Goal: Information Seeking & Learning: Learn about a topic

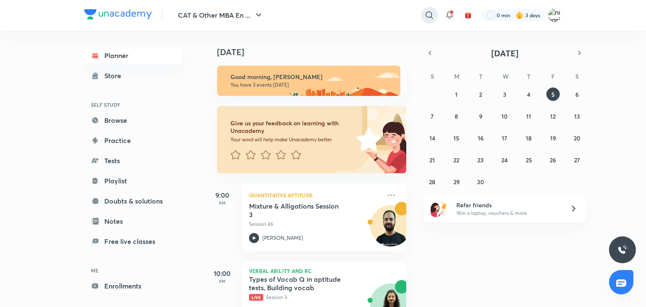
click at [431, 11] on icon at bounding box center [429, 15] width 10 height 10
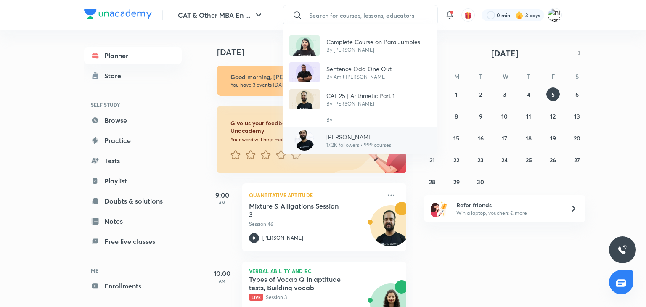
click at [370, 141] on p "17.2K followers • 999 courses" at bounding box center [358, 145] width 65 height 8
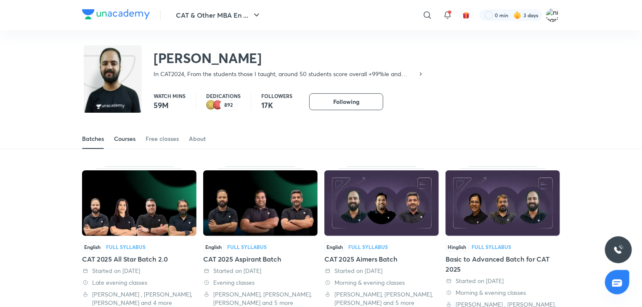
click at [115, 145] on link "Courses" at bounding box center [124, 139] width 21 height 20
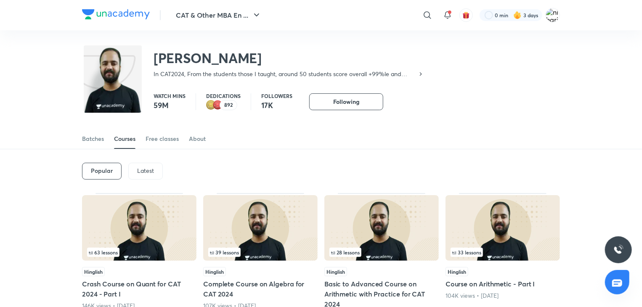
click at [143, 171] on p "Latest" at bounding box center [145, 170] width 17 height 7
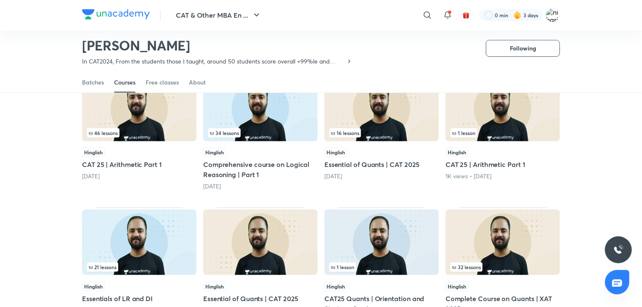
scroll to position [98, 0]
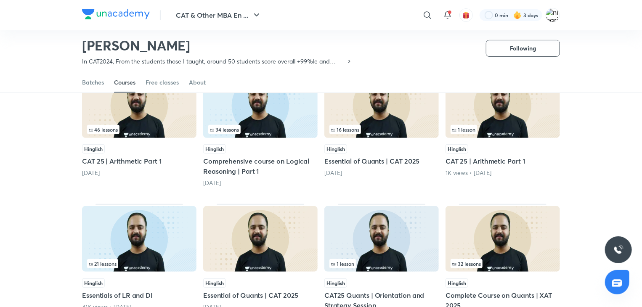
click at [155, 158] on h5 "CAT 25 | Arithmetic Part 1" at bounding box center [139, 161] width 114 height 10
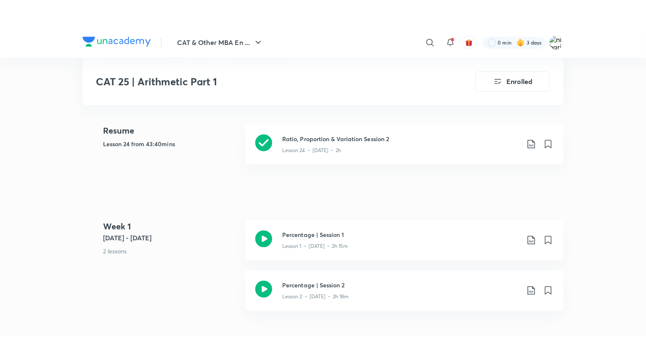
scroll to position [194, 0]
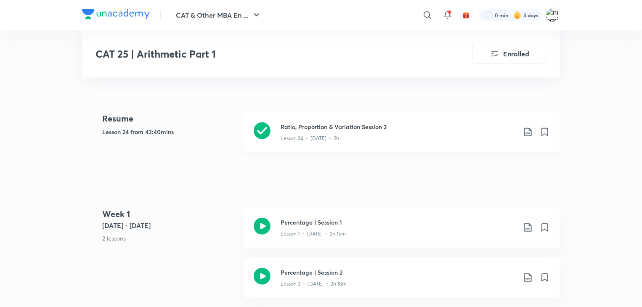
click at [304, 132] on div "Lesson 24 • [DATE] • 2h" at bounding box center [397, 136] width 235 height 11
